Goal: Task Accomplishment & Management: Manage account settings

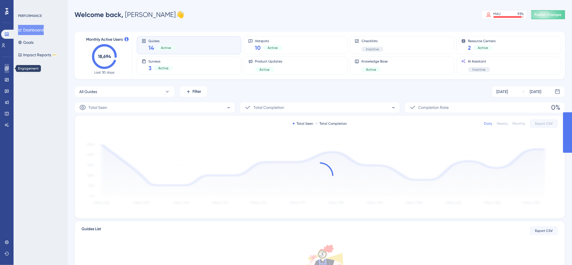
click at [7, 67] on icon at bounding box center [7, 68] width 4 height 4
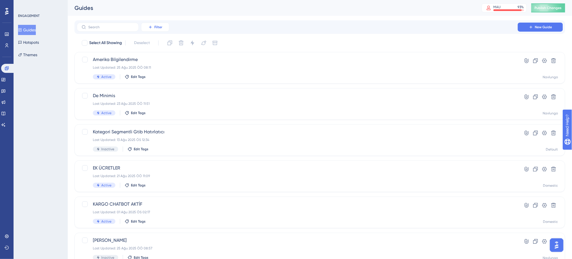
click at [149, 28] on icon at bounding box center [150, 27] width 5 height 5
click at [160, 78] on span "Status" at bounding box center [155, 77] width 12 height 7
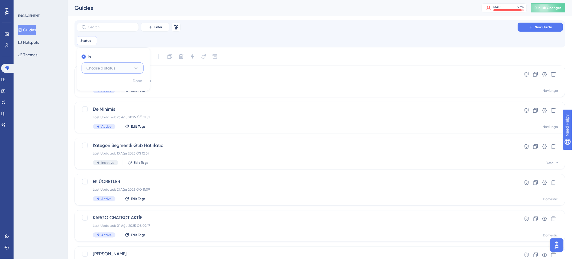
click at [132, 66] on button "Choose a status" at bounding box center [113, 67] width 62 height 11
click at [125, 83] on div "Active Active" at bounding box center [113, 85] width 46 height 11
click at [184, 41] on div "Status is Active Active Remove is Active Done" at bounding box center [320, 40] width 486 height 9
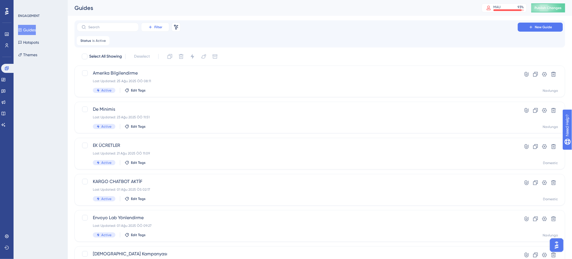
click at [152, 23] on button "Filter" at bounding box center [155, 27] width 28 height 9
click at [167, 66] on span "Containers" at bounding box center [159, 65] width 20 height 7
click at [169, 69] on button "Choose a container" at bounding box center [159, 67] width 62 height 11
click at [157, 124] on div "Navlungo Navlungo" at bounding box center [159, 124] width 46 height 11
click at [259, 58] on div "Select All Showing Deselect" at bounding box center [323, 56] width 484 height 9
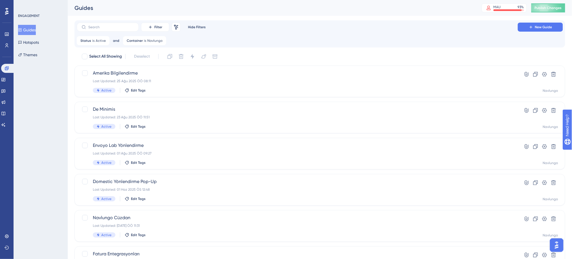
click at [157, 65] on div "Select All Showing Deselect Amerika Bilgilendirme Last Updated: 25 Ağu 2025 ÖÖ …" at bounding box center [320, 219] width 491 height 334
click at [159, 78] on div "Amerika Bilgilendirme Last Updated: 25 Ağu 2025 ÖÖ 08:11 Active Edit Tags" at bounding box center [297, 81] width 409 height 23
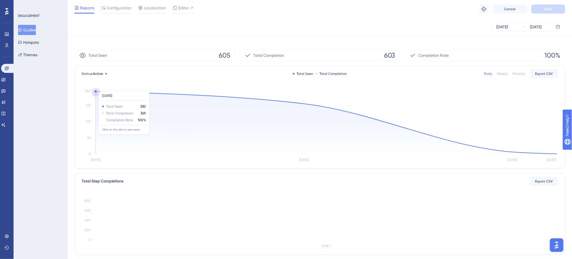
scroll to position [21, 0]
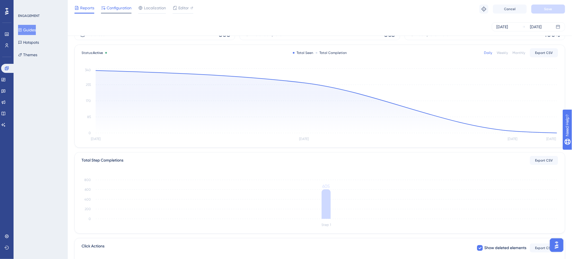
click at [124, 6] on span "Configuration" at bounding box center [119, 8] width 25 height 7
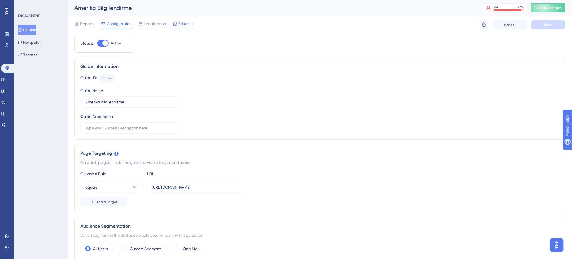
click at [190, 21] on div "Editor" at bounding box center [183, 23] width 21 height 7
click at [102, 43] on div at bounding box center [102, 43] width 11 height 7
click at [97, 43] on input "Active" at bounding box center [97, 43] width 0 height 0
checkbox input "false"
click at [542, 24] on button "Save" at bounding box center [549, 24] width 34 height 9
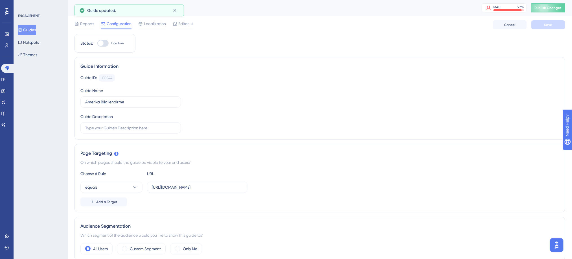
click at [36, 30] on button "Guides" at bounding box center [27, 30] width 18 height 10
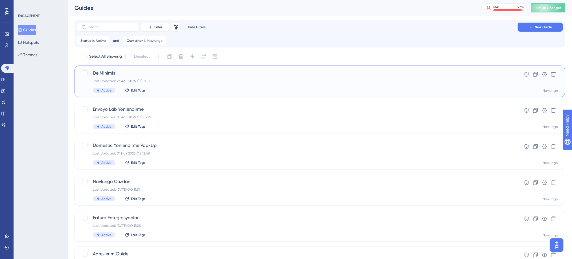
click at [426, 73] on span "De Minimis" at bounding box center [297, 73] width 409 height 7
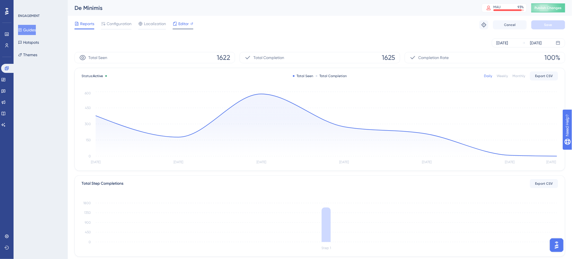
click at [186, 24] on span "Editor" at bounding box center [183, 23] width 10 height 7
click at [36, 29] on button "Guides" at bounding box center [27, 30] width 18 height 10
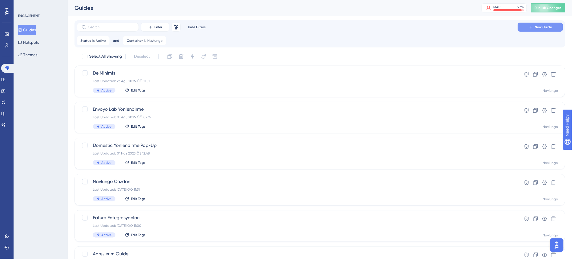
click at [531, 26] on icon at bounding box center [531, 27] width 5 height 5
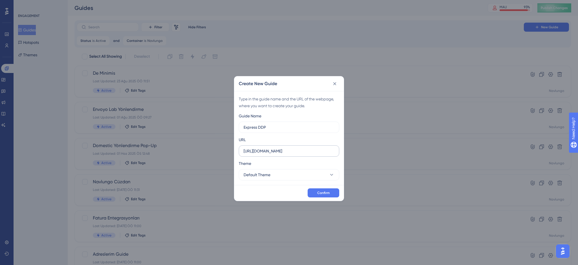
type input "Express DDP"
click at [305, 153] on input "https://ship.navlungo.com" at bounding box center [289, 151] width 91 height 6
click at [314, 178] on button "Default Theme" at bounding box center [289, 174] width 101 height 11
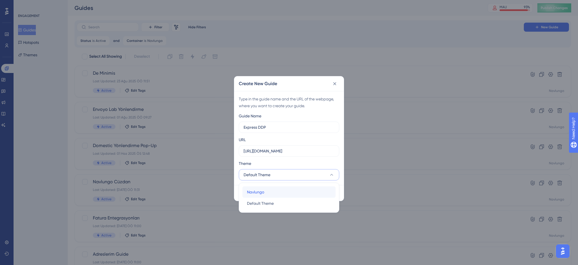
click at [302, 191] on div "Navlungo Navlungo" at bounding box center [289, 191] width 84 height 11
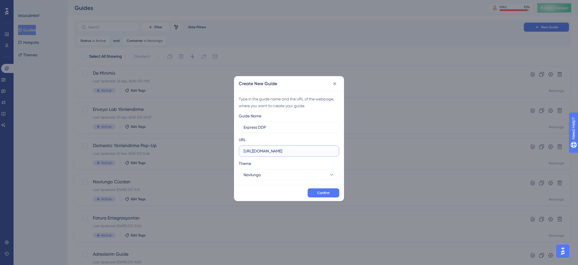
click at [309, 153] on input "https://ship.navlungo.com" at bounding box center [289, 151] width 91 height 6
click at [279, 152] on input "https://ship.navlungo.com" at bounding box center [289, 151] width 91 height 6
paste input "/ship/searchs"
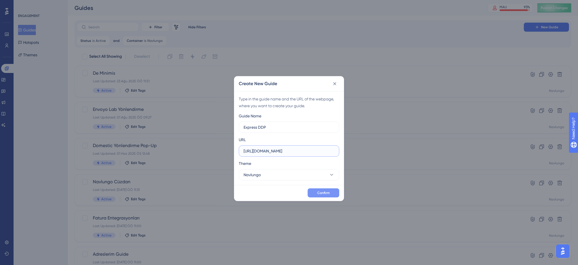
type input "https://ship.navlungo.com/ship/searchs"
click at [316, 193] on button "Confirm" at bounding box center [324, 192] width 32 height 9
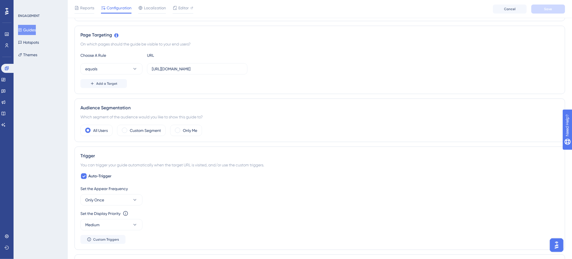
scroll to position [161, 0]
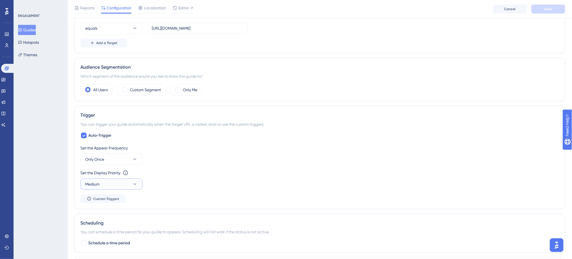
click at [130, 182] on button "Medium" at bounding box center [111, 183] width 62 height 11
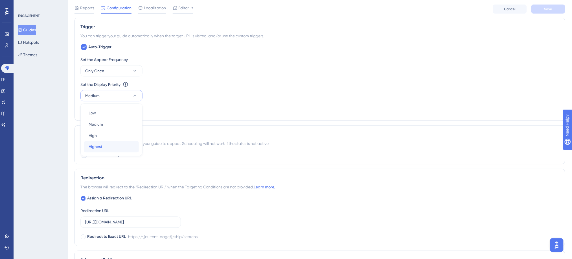
click at [115, 142] on div "Highest Highest" at bounding box center [112, 146] width 46 height 11
click at [126, 71] on button "Only Once" at bounding box center [111, 70] width 62 height 11
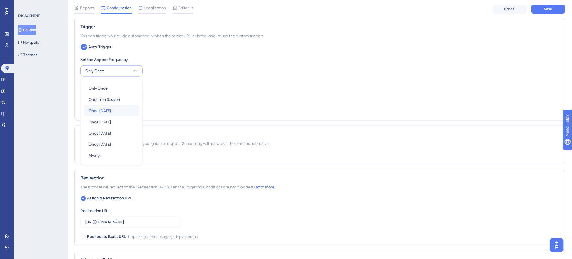
click at [123, 109] on div "Once in 1 day Once in 1 day" at bounding box center [112, 110] width 46 height 11
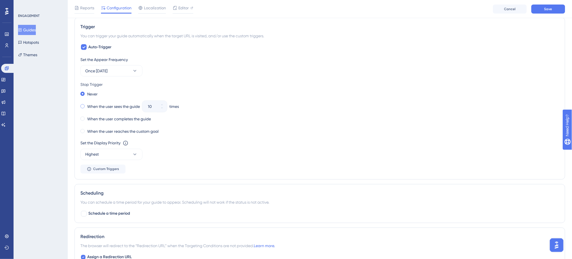
click at [101, 106] on label "When the user sees the guide" at bounding box center [113, 106] width 53 height 7
click at [152, 107] on input "10" at bounding box center [152, 106] width 8 height 7
type input "3"
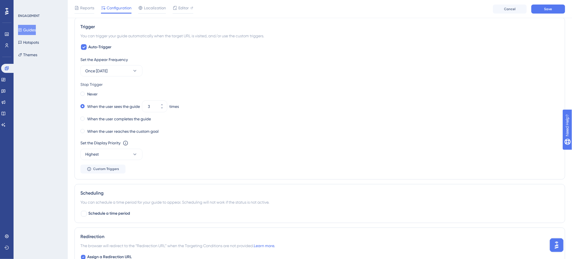
click at [225, 134] on div "When the user reaches the custom goal" at bounding box center [319, 131] width 479 height 8
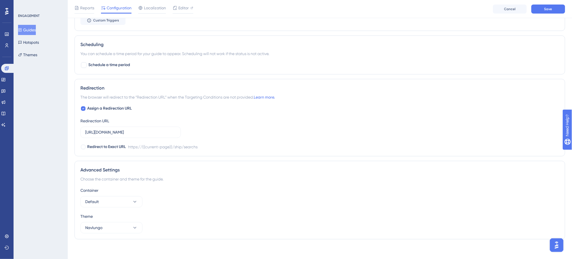
scroll to position [401, 0]
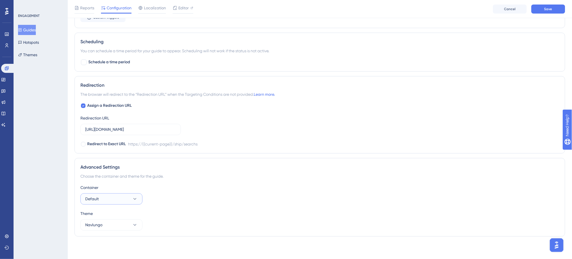
click at [125, 197] on button "Default" at bounding box center [111, 198] width 62 height 11
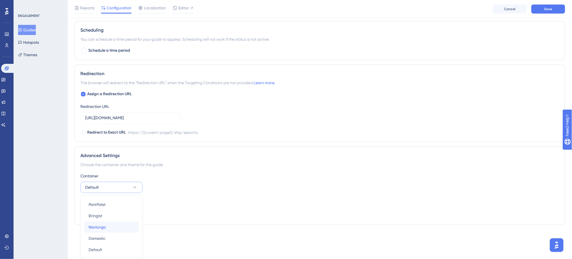
click at [116, 226] on div "Navlungo Navlungo" at bounding box center [112, 226] width 46 height 11
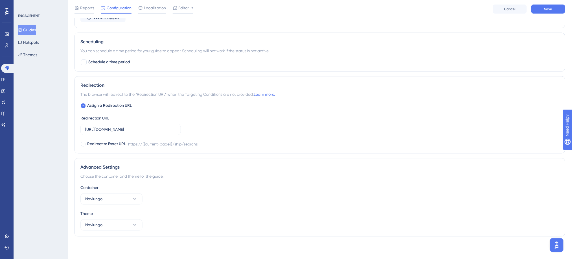
scroll to position [401, 0]
click at [554, 6] on button "Save" at bounding box center [549, 9] width 34 height 9
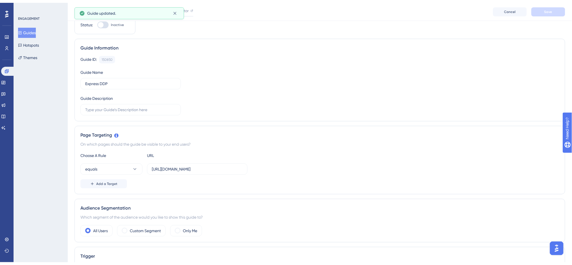
scroll to position [0, 0]
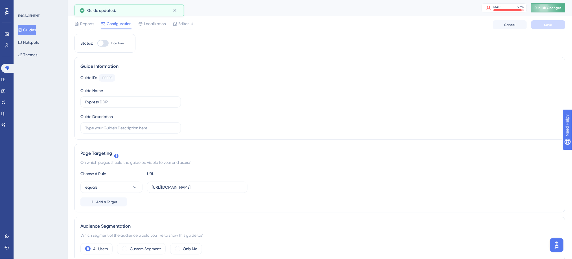
click at [553, 10] on button "Publish Changes" at bounding box center [549, 7] width 34 height 9
click at [173, 103] on input "Express DDP" at bounding box center [130, 102] width 91 height 6
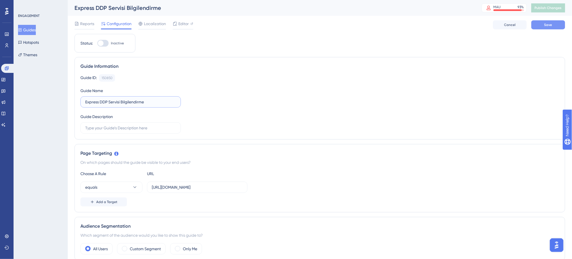
type input "Express DDP Servisi Bilgilendirme"
click at [547, 22] on button "Save" at bounding box center [549, 24] width 34 height 9
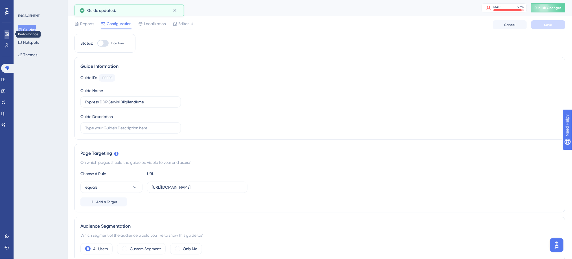
click at [0, 0] on link at bounding box center [0, 0] width 0 height 0
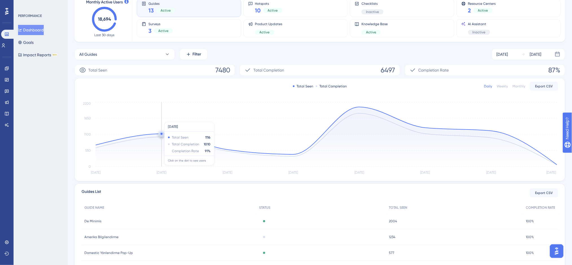
scroll to position [38, 0]
click at [360, 105] on circle at bounding box center [360, 106] width 2 height 2
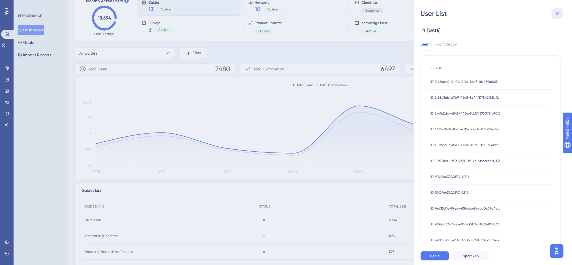
click at [556, 15] on icon at bounding box center [557, 13] width 7 height 7
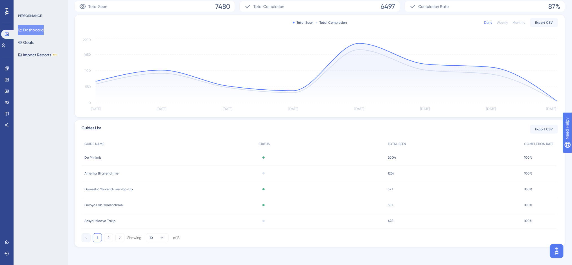
scroll to position [0, 0]
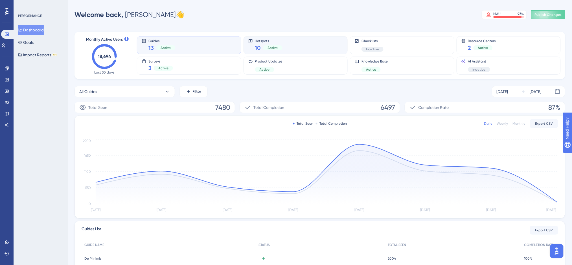
click at [284, 46] on div "Hotspots 10 Active" at bounding box center [295, 45] width 95 height 13
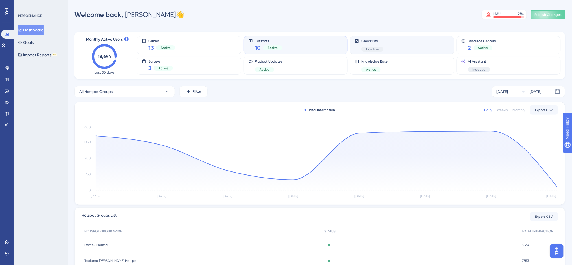
click at [355, 50] on div "Checklists Inactive" at bounding box center [402, 45] width 95 height 13
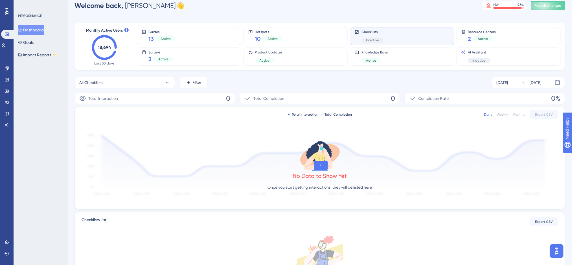
scroll to position [8, 0]
click at [494, 38] on div "2 Active" at bounding box center [482, 39] width 28 height 8
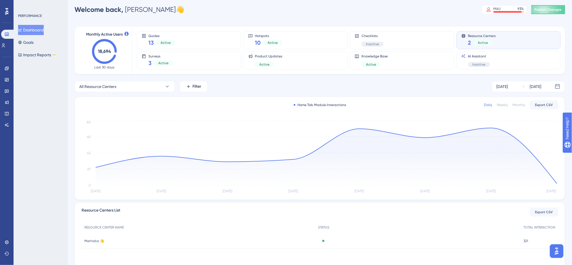
scroll to position [0, 0]
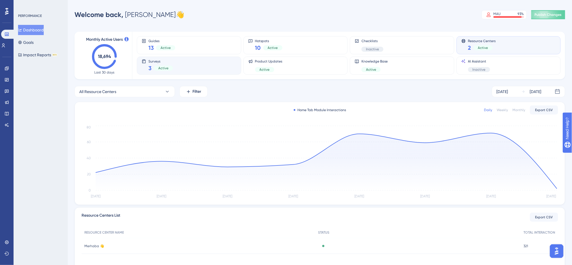
click at [183, 58] on div "Surveys 3 Active" at bounding box center [189, 65] width 104 height 18
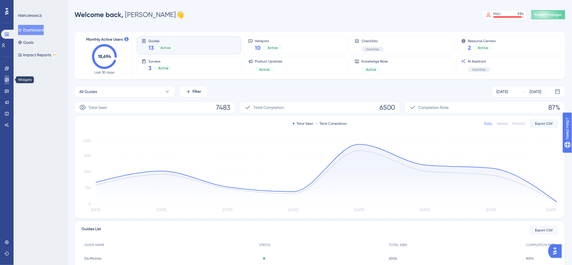
click at [5, 75] on link at bounding box center [7, 79] width 5 height 9
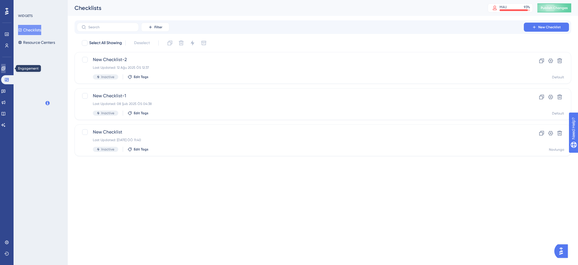
click at [0, 0] on icon at bounding box center [0, 0] width 0 height 0
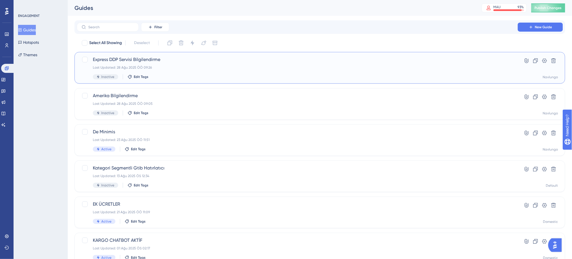
click at [149, 60] on span "Express DDP Servisi Bilgilendirme" at bounding box center [297, 59] width 409 height 7
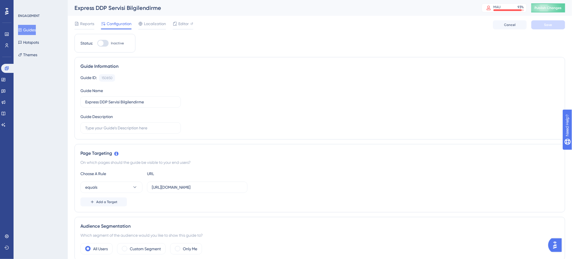
click at [104, 40] on div at bounding box center [102, 43] width 11 height 7
click at [97, 43] on input "Inactive" at bounding box center [97, 43] width 0 height 0
checkbox input "true"
click at [561, 27] on button "Save" at bounding box center [549, 24] width 34 height 9
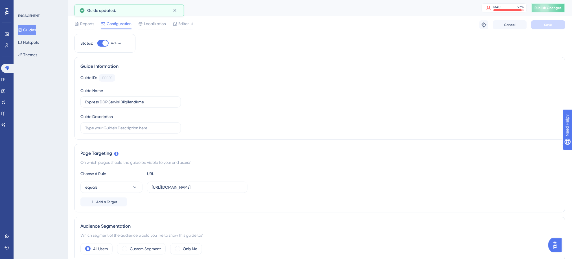
click at [553, 9] on span "Publish Changes" at bounding box center [548, 8] width 27 height 5
click at [87, 26] on span "Reports" at bounding box center [87, 23] width 14 height 7
